Goal: Task Accomplishment & Management: Use online tool/utility

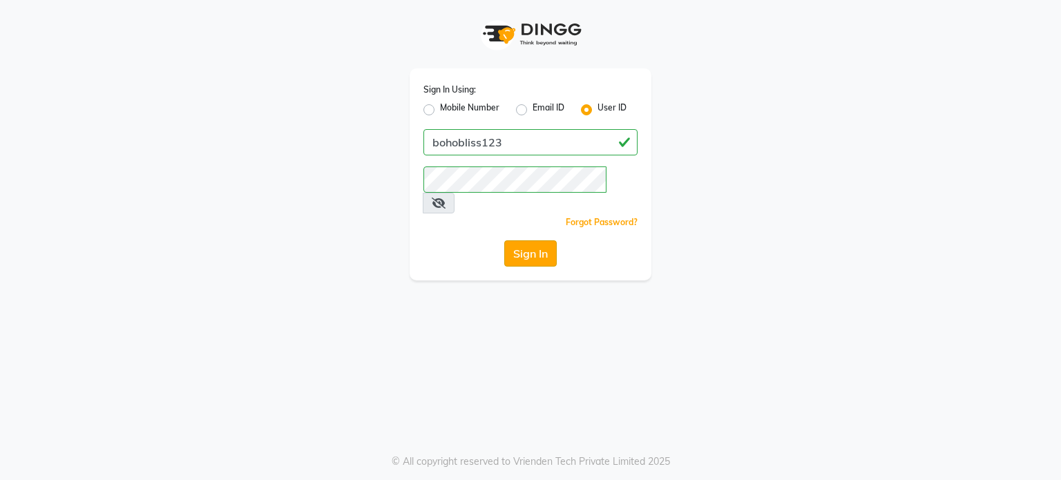
click at [523, 240] on button "Sign In" at bounding box center [530, 253] width 52 height 26
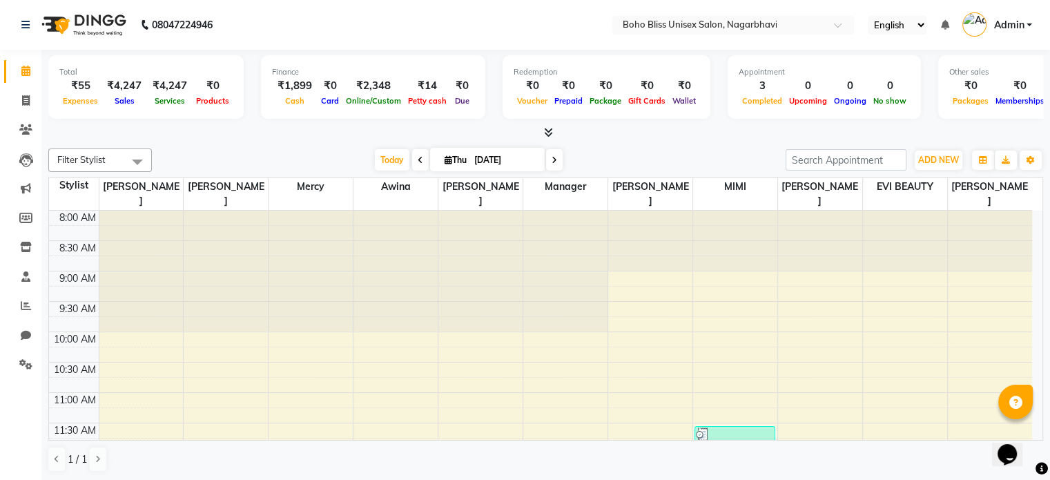
click at [248, 151] on div "[DATE] [DATE]" at bounding box center [469, 160] width 620 height 21
click at [26, 21] on icon at bounding box center [25, 25] width 8 height 10
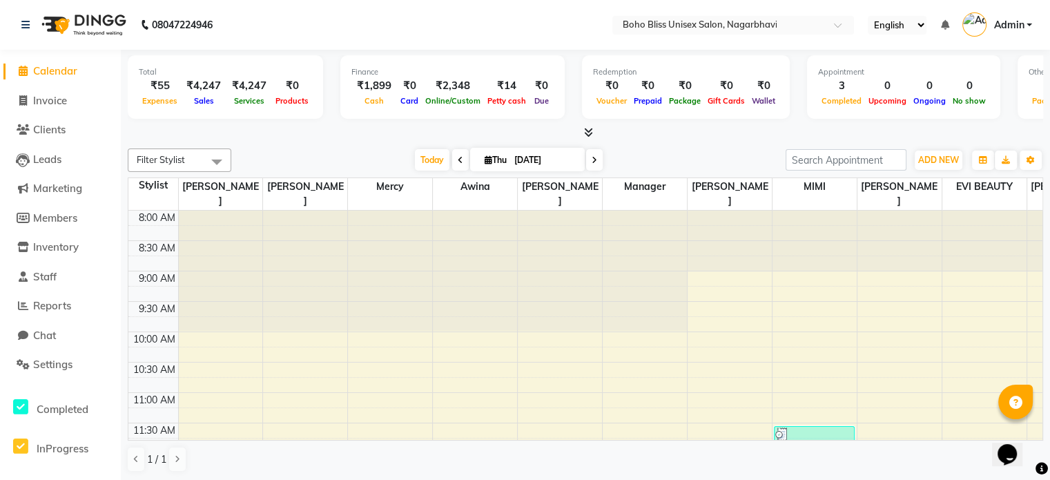
click at [22, 70] on icon at bounding box center [23, 71] width 9 height 10
click at [70, 304] on span "Reports" at bounding box center [52, 305] width 38 height 13
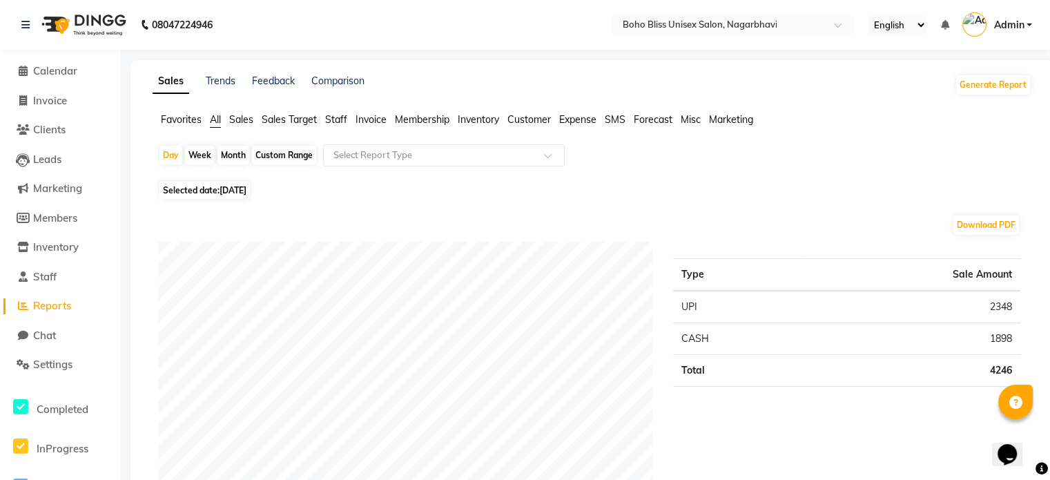
drag, startPoint x: 251, startPoint y: 151, endPoint x: 229, endPoint y: 151, distance: 22.1
click at [229, 151] on div "Day Week Month Custom Range Select Report Type" at bounding box center [592, 160] width 868 height 33
click at [229, 151] on div "Month" at bounding box center [233, 155] width 32 height 19
select select "9"
select select "2025"
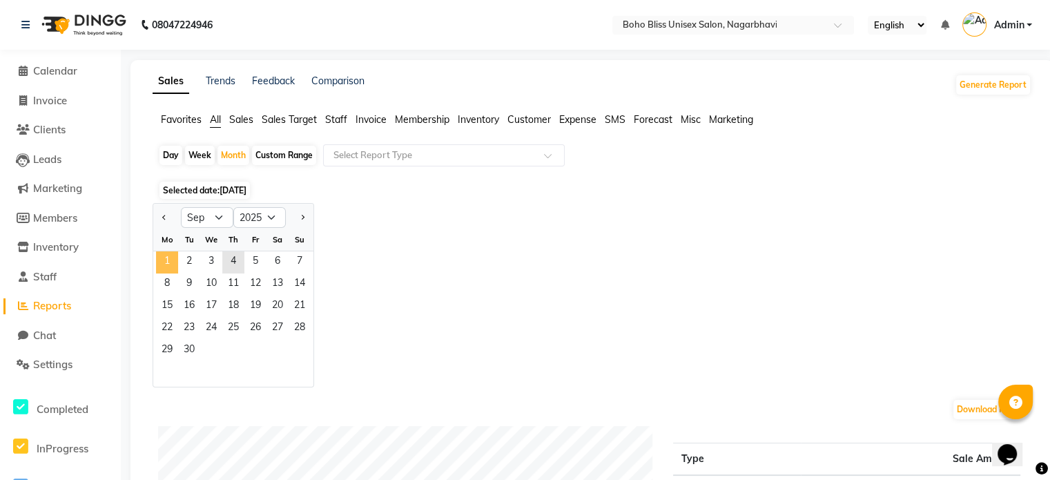
click at [165, 262] on span "1" at bounding box center [167, 262] width 22 height 22
